Goal: Navigation & Orientation: Find specific page/section

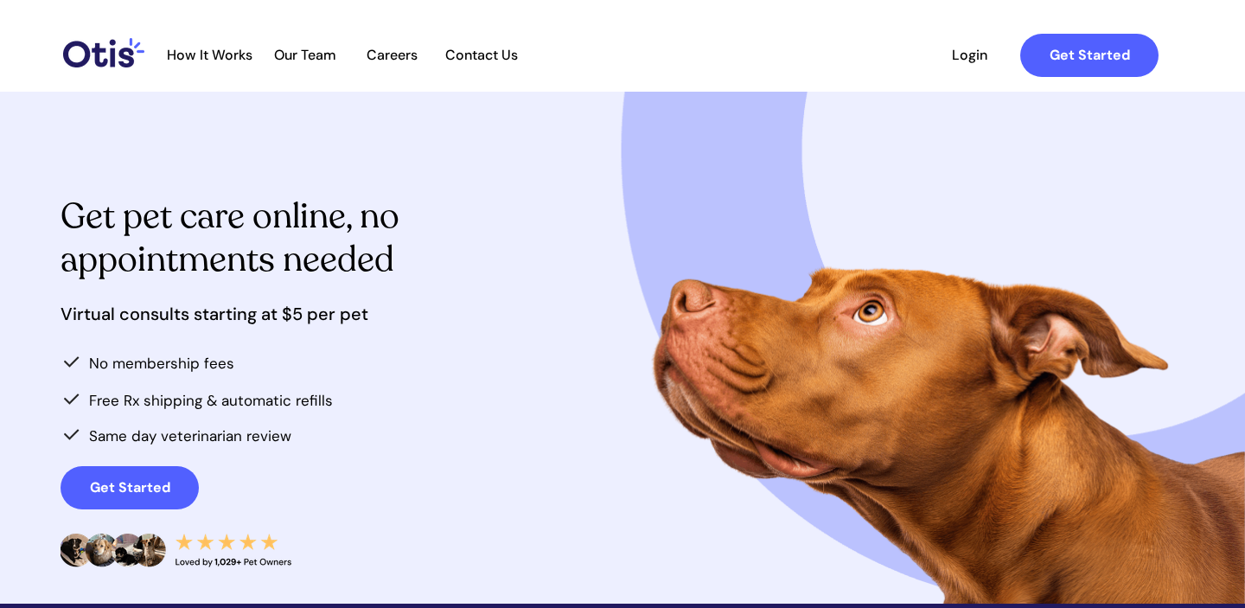
click at [296, 47] on span "Our Team" at bounding box center [305, 55] width 85 height 16
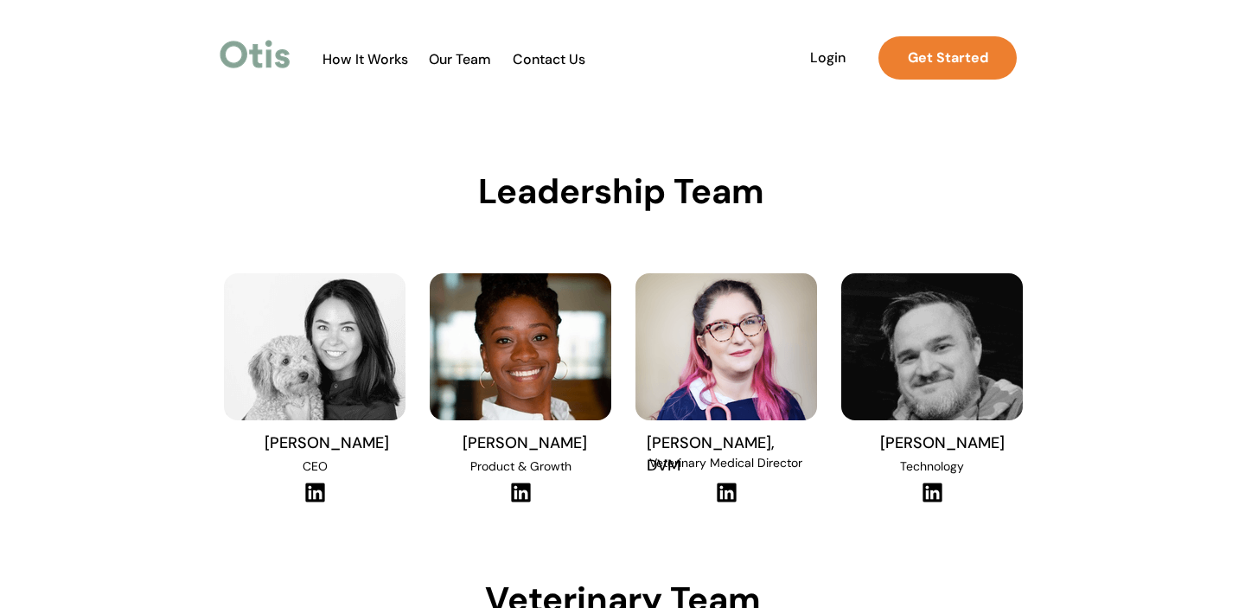
click at [381, 53] on span "How It Works" at bounding box center [365, 59] width 103 height 16
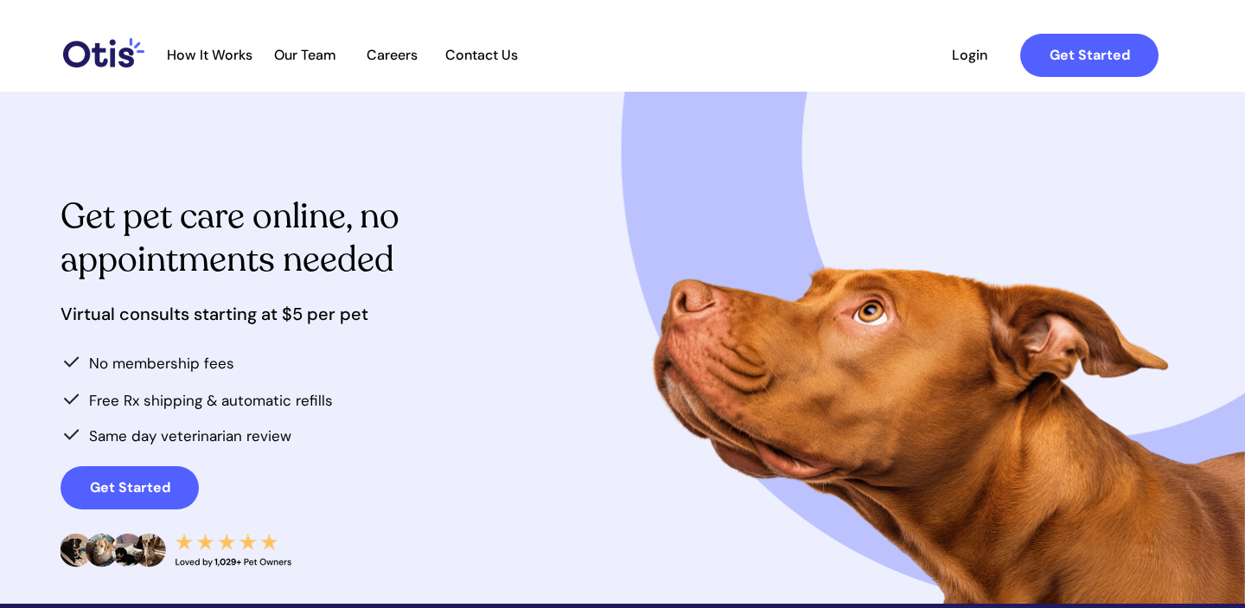
click at [484, 52] on span "Contact Us" at bounding box center [481, 55] width 91 height 16
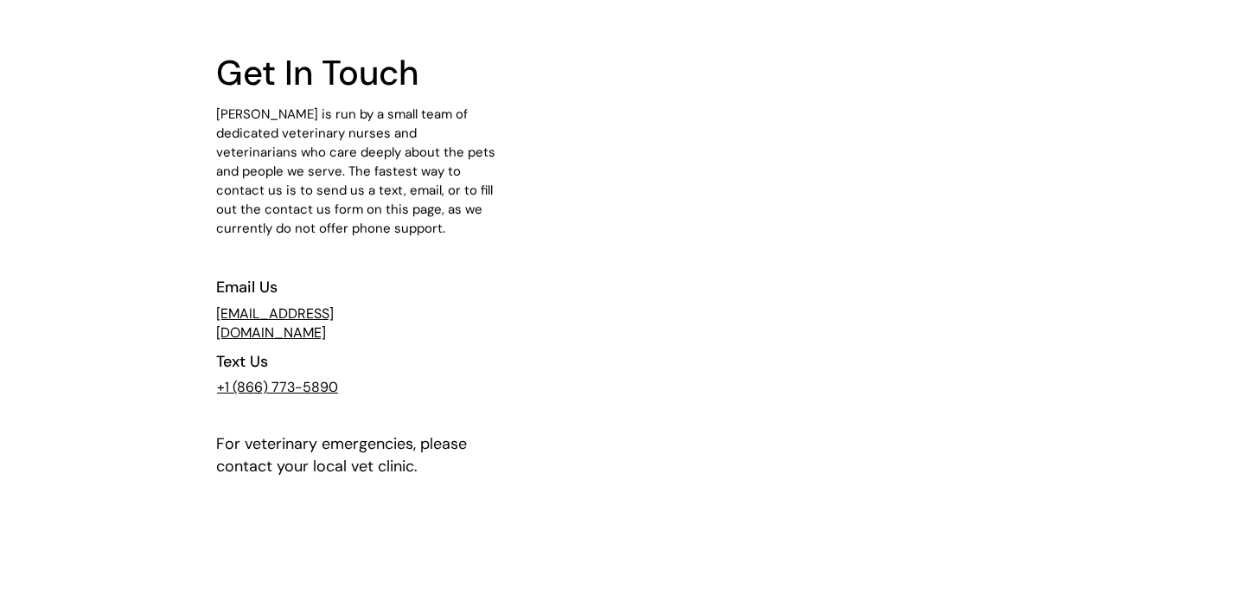
scroll to position [123, 0]
